Goal: Task Accomplishment & Management: Manage account settings

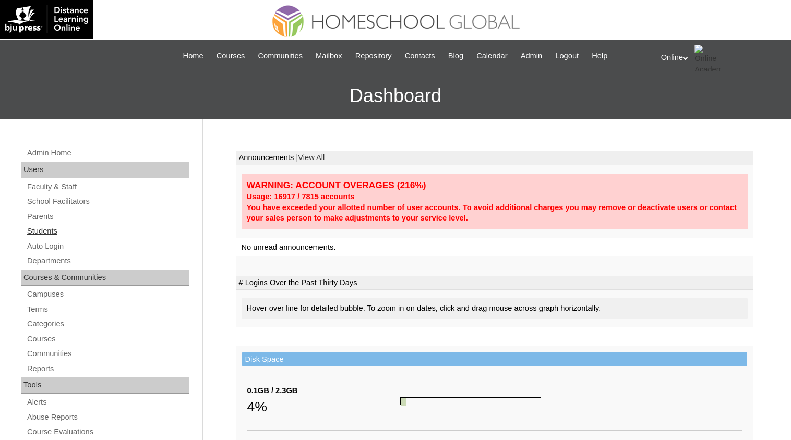
click at [48, 232] on link "Students" at bounding box center [107, 231] width 163 height 13
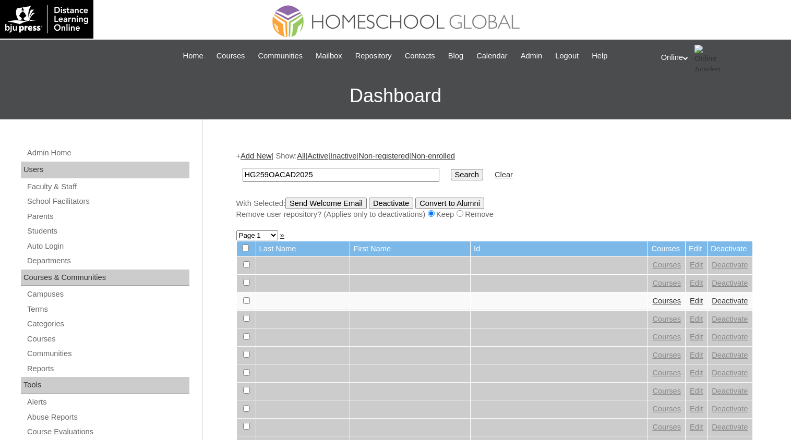
type input "HG259OACAD2025"
click at [451, 174] on input "Search" at bounding box center [467, 174] width 32 height 11
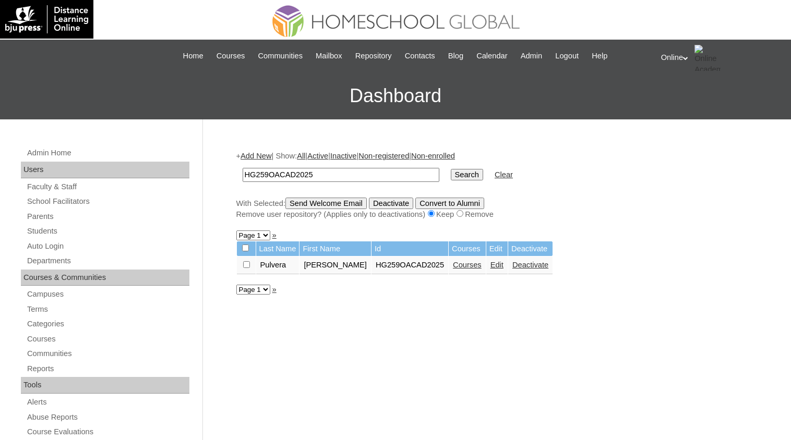
click at [490, 263] on link "Edit" at bounding box center [496, 265] width 13 height 8
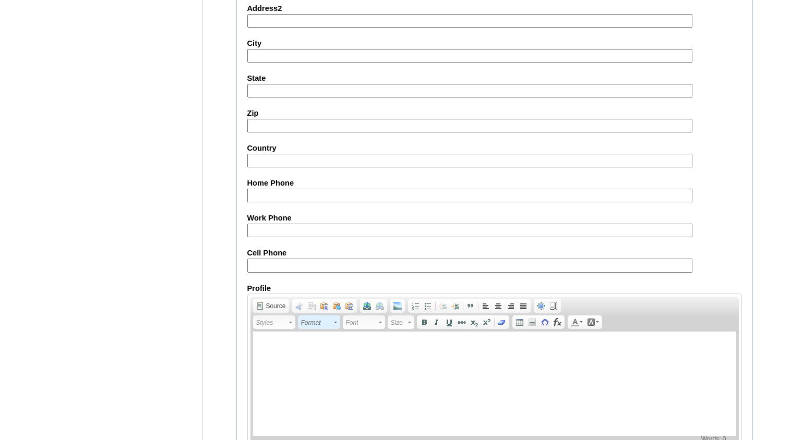
scroll to position [1136, 0]
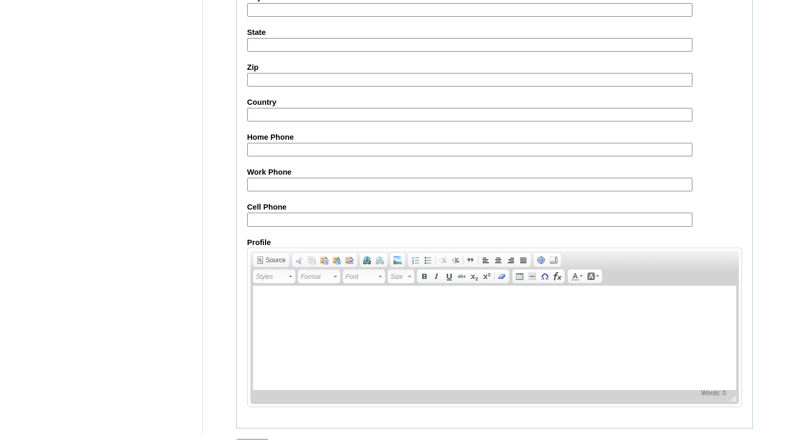
click at [255, 439] on input "Submit" at bounding box center [252, 444] width 32 height 11
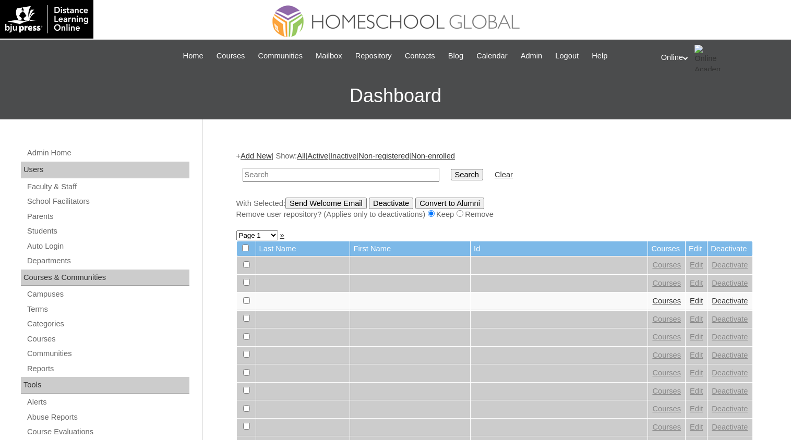
click at [677, 53] on div "Online My Profile My Settings Logout" at bounding box center [720, 58] width 119 height 26
click at [690, 100] on span "Logout" at bounding box center [679, 98] width 21 height 8
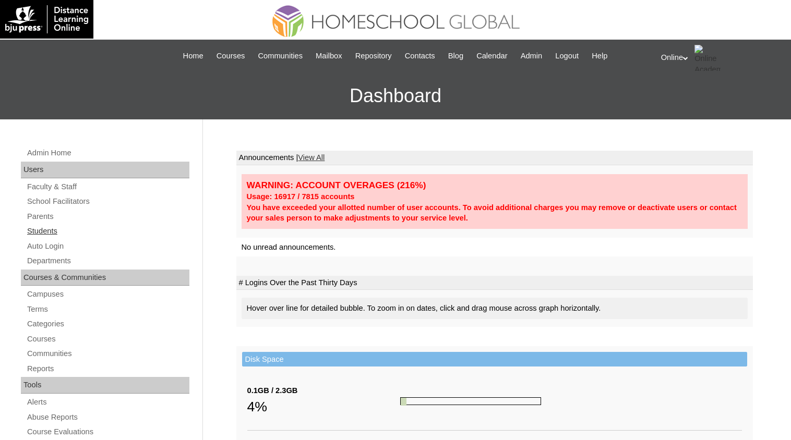
click at [65, 235] on link "Students" at bounding box center [107, 231] width 163 height 13
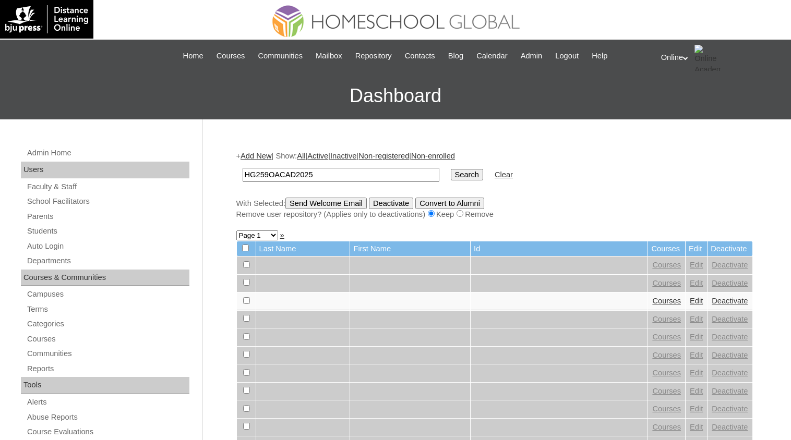
type input "HG259OACAD2025"
click at [451, 174] on input "Search" at bounding box center [467, 174] width 32 height 11
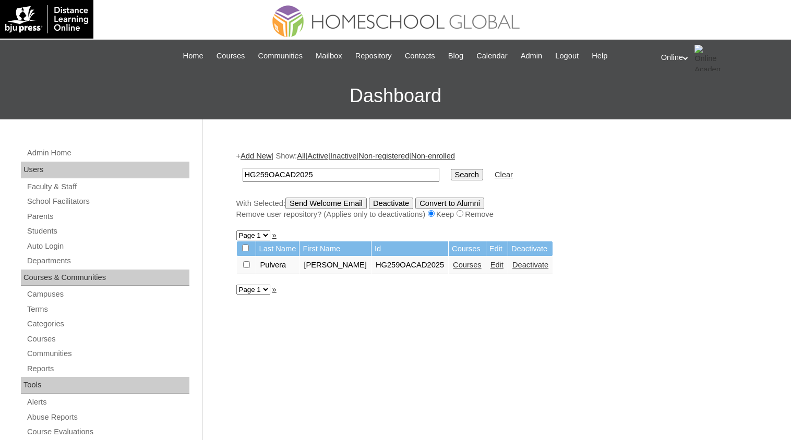
click at [490, 263] on link "Edit" at bounding box center [496, 265] width 13 height 8
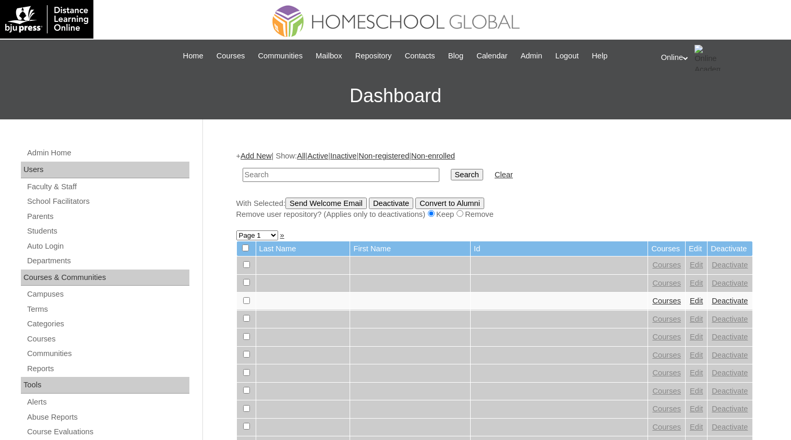
click at [688, 58] on icon at bounding box center [685, 58] width 5 height 4
click at [689, 100] on span "Logout" at bounding box center [679, 98] width 21 height 8
